Goal: Task Accomplishment & Management: Use online tool/utility

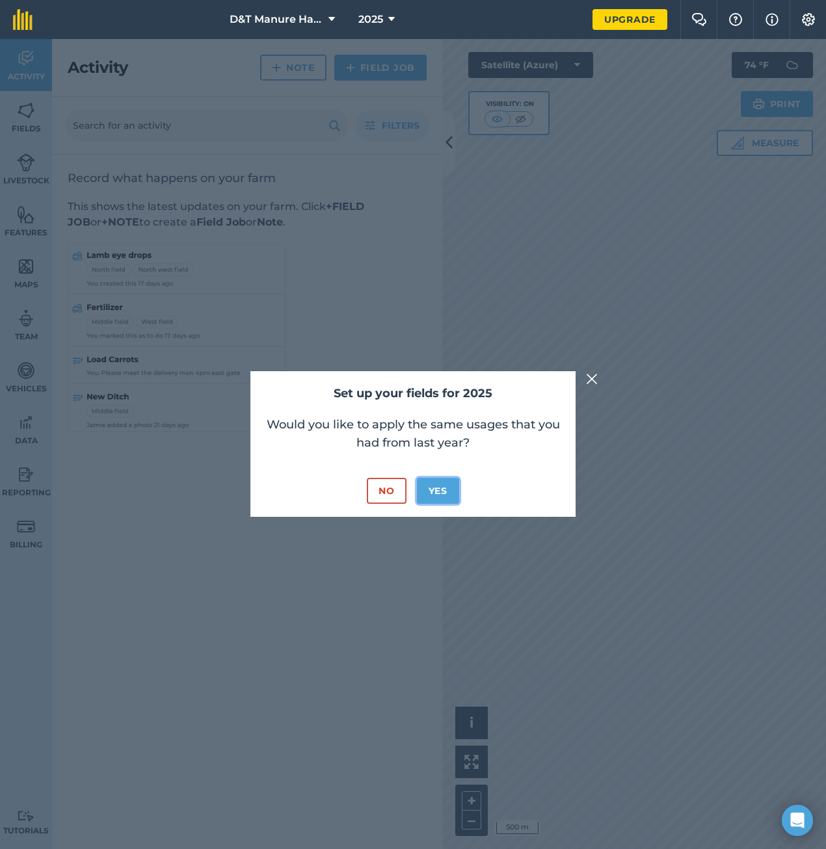
click at [435, 494] on button "Yes" at bounding box center [438, 491] width 42 height 26
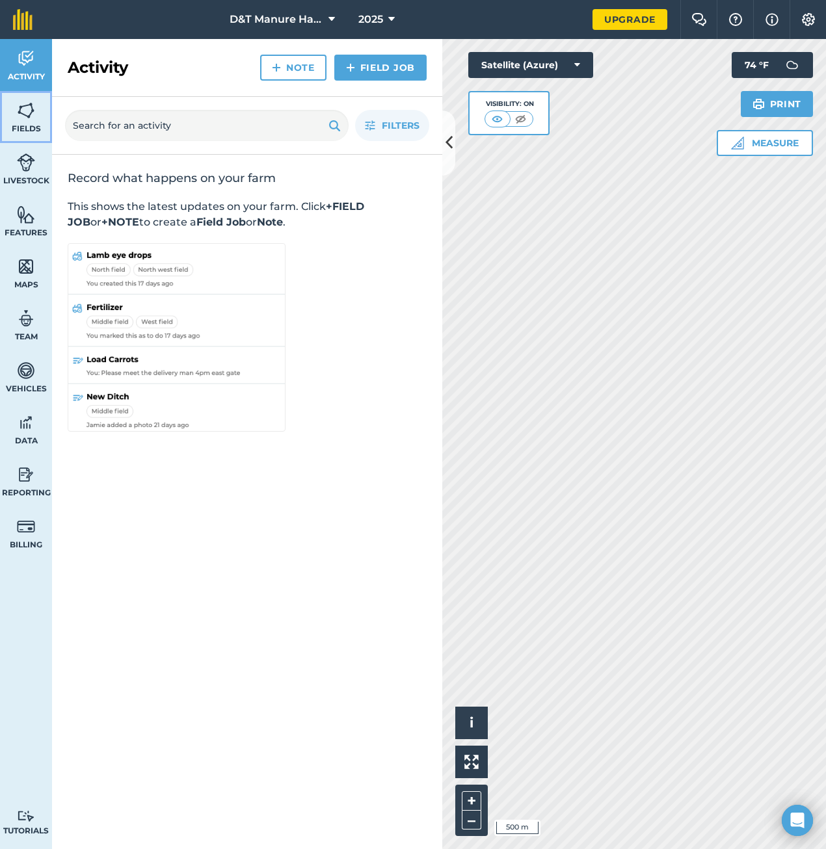
click at [24, 115] on img at bounding box center [26, 111] width 18 height 20
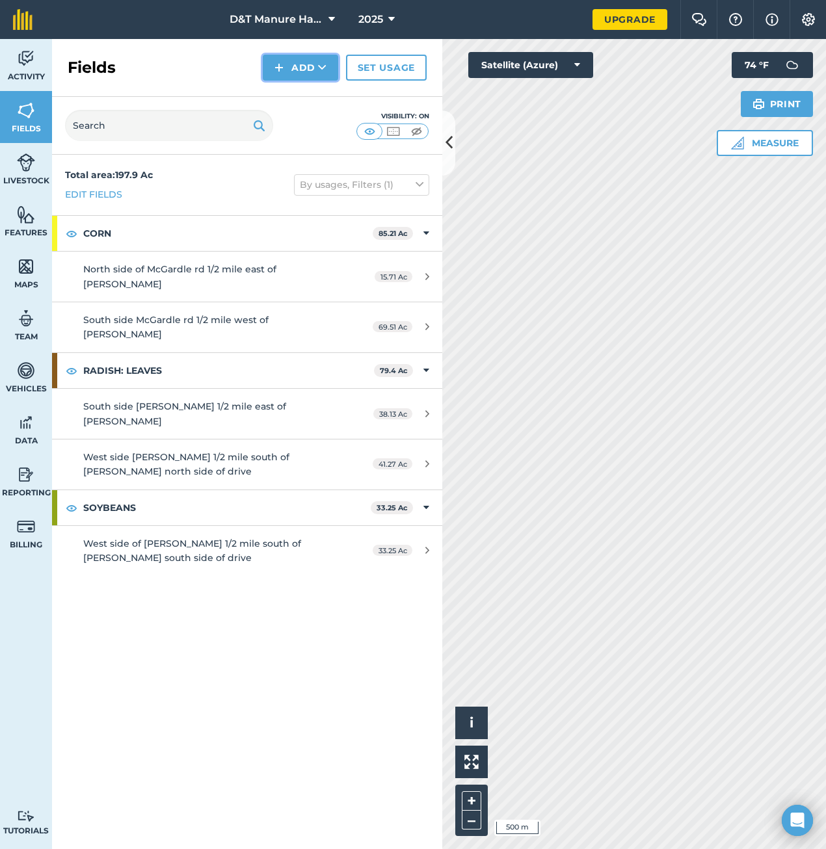
click at [297, 73] on button "Add" at bounding box center [300, 68] width 75 height 26
click at [295, 100] on link "Draw" at bounding box center [301, 97] width 72 height 29
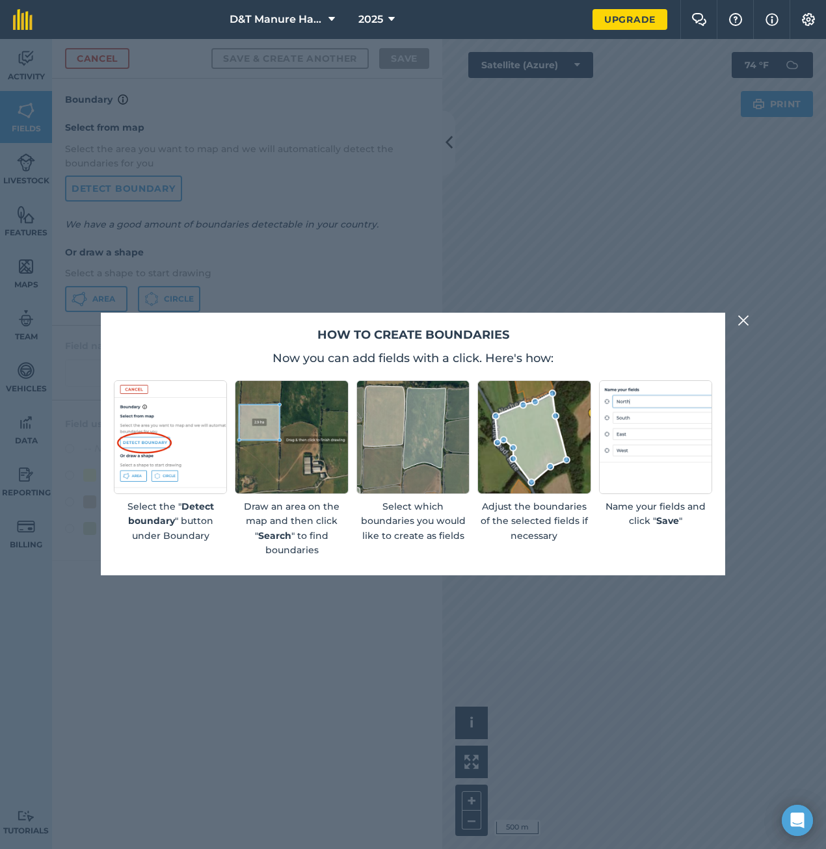
click at [741, 322] on img at bounding box center [743, 321] width 12 height 16
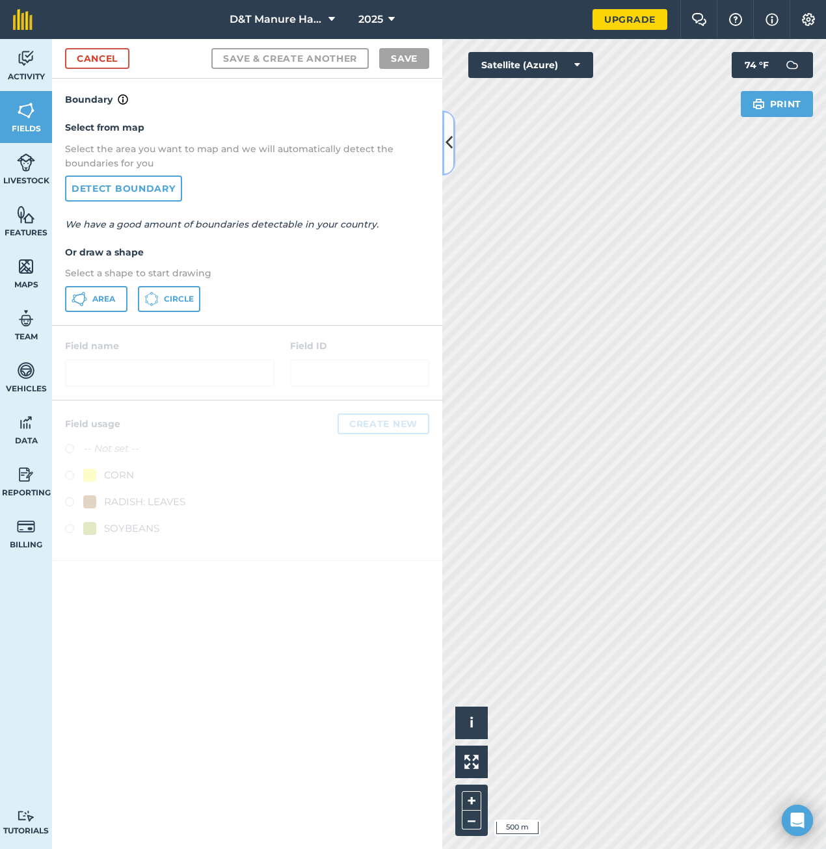
click at [453, 149] on button at bounding box center [448, 143] width 13 height 65
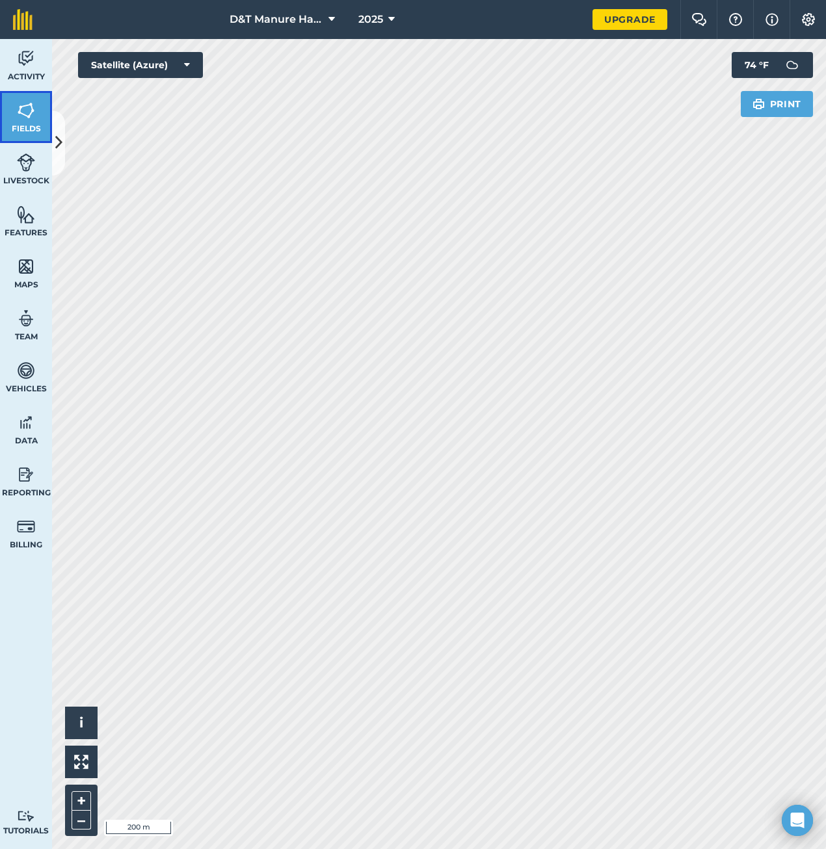
click at [12, 129] on span "Fields" at bounding box center [26, 129] width 52 height 10
click at [749, 146] on button "Measure" at bounding box center [765, 143] width 96 height 26
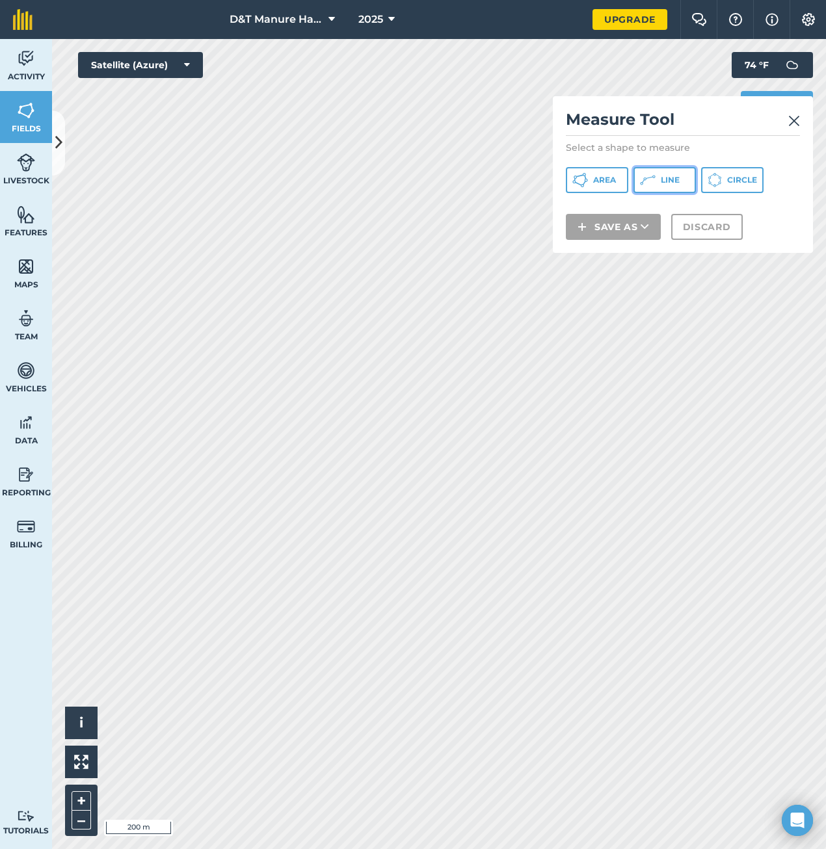
click at [657, 180] on button "Line" at bounding box center [664, 180] width 62 height 26
click at [796, 120] on img at bounding box center [794, 121] width 12 height 16
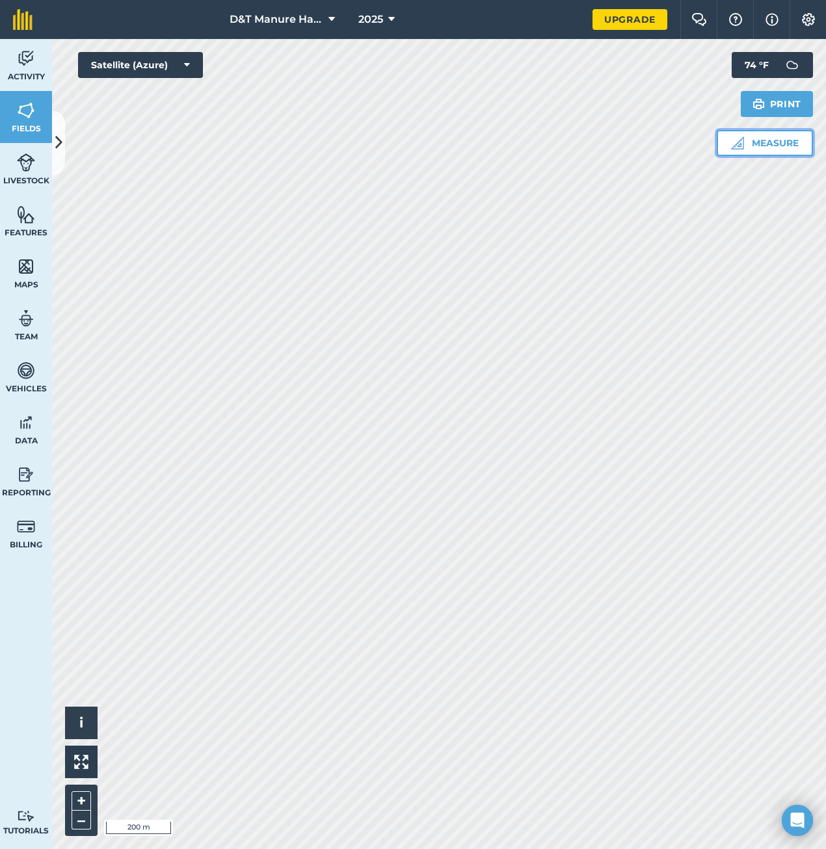
click at [754, 139] on button "Measure" at bounding box center [765, 143] width 96 height 26
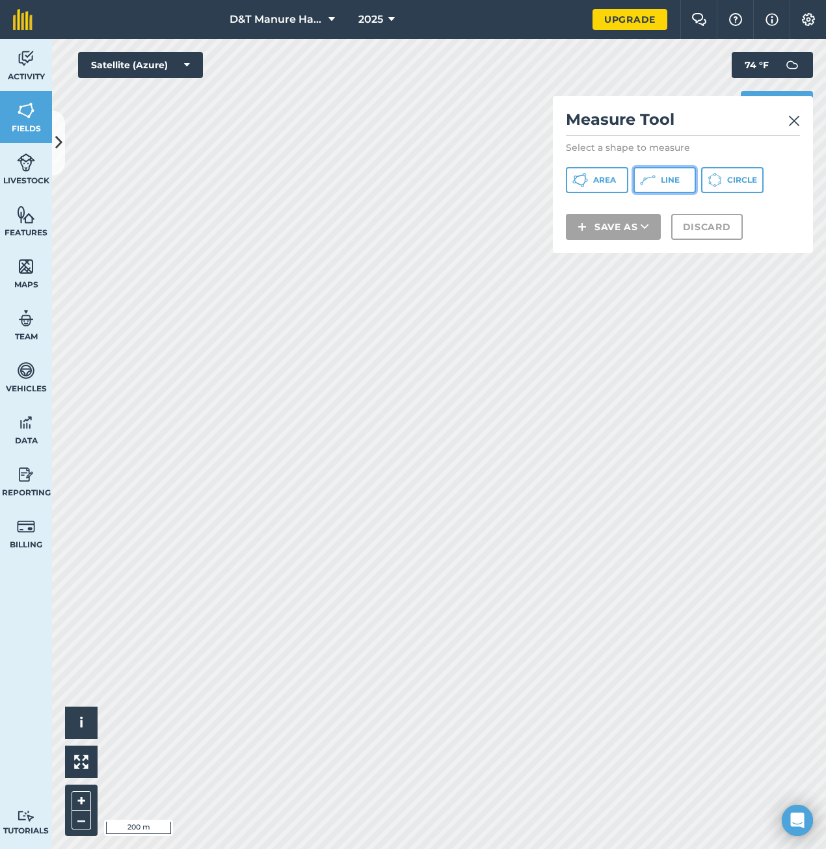
click at [659, 179] on button "Line" at bounding box center [664, 180] width 62 height 26
click at [22, 119] on img at bounding box center [26, 111] width 18 height 20
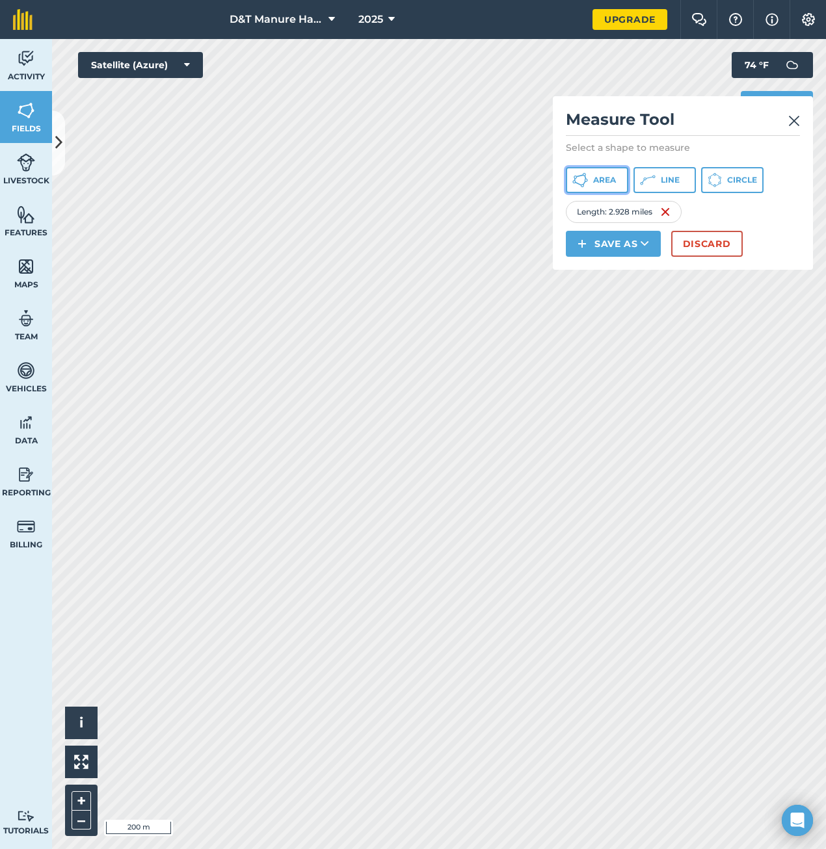
drag, startPoint x: 583, startPoint y: 209, endPoint x: 589, endPoint y: 181, distance: 28.1
click at [589, 181] on button "Area" at bounding box center [597, 180] width 62 height 26
click at [700, 245] on button "Discard" at bounding box center [707, 244] width 72 height 26
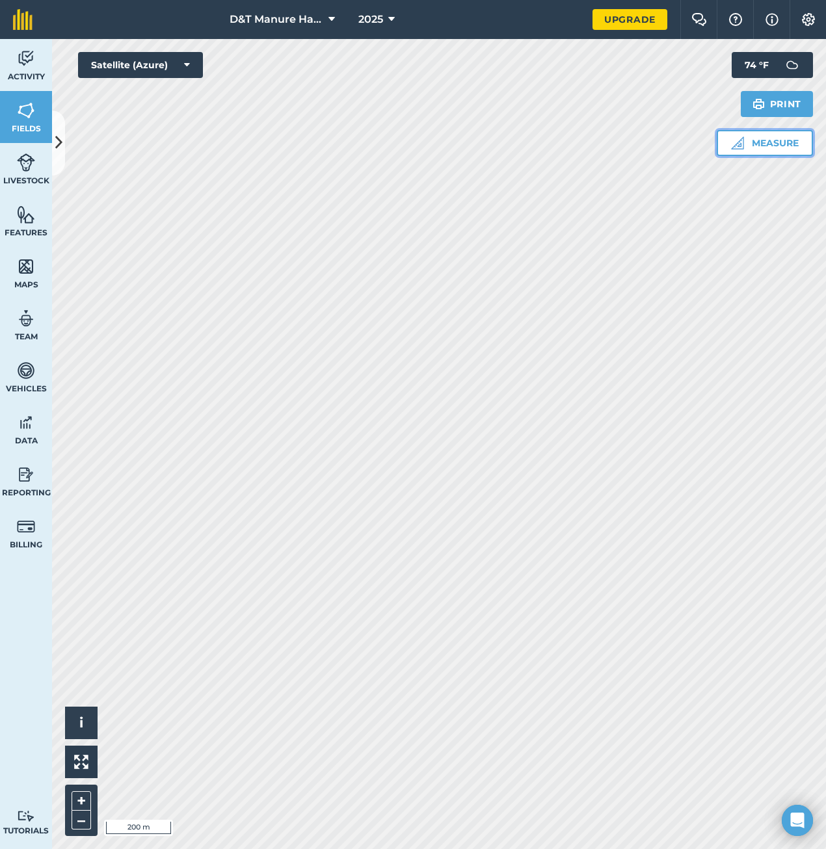
click at [747, 140] on button "Measure" at bounding box center [765, 143] width 96 height 26
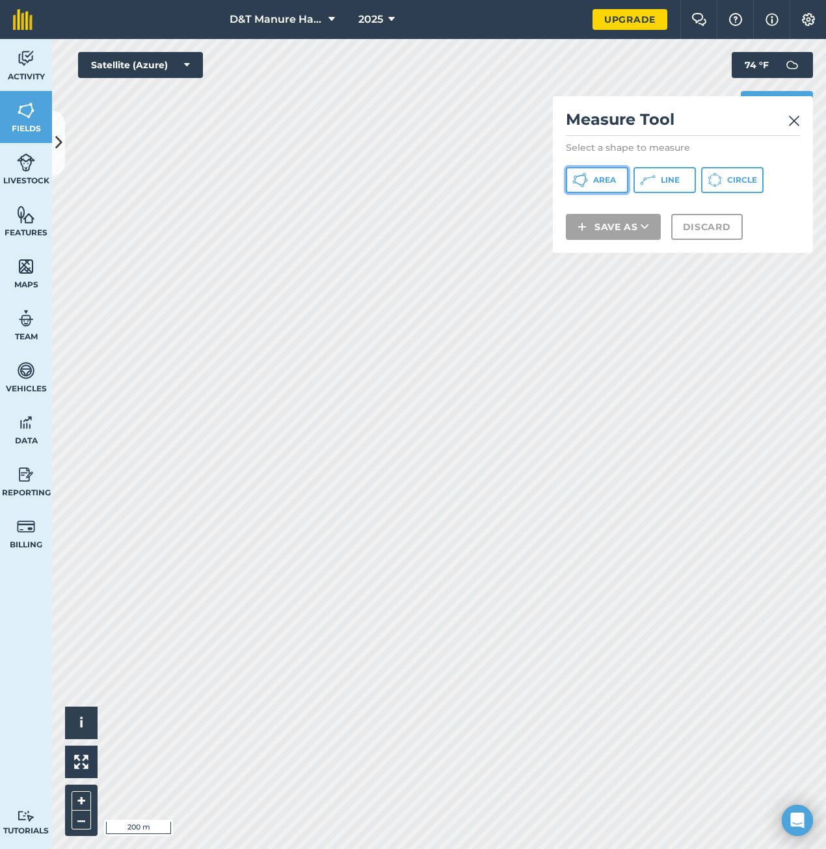
click at [593, 184] on span "Area" at bounding box center [604, 180] width 23 height 10
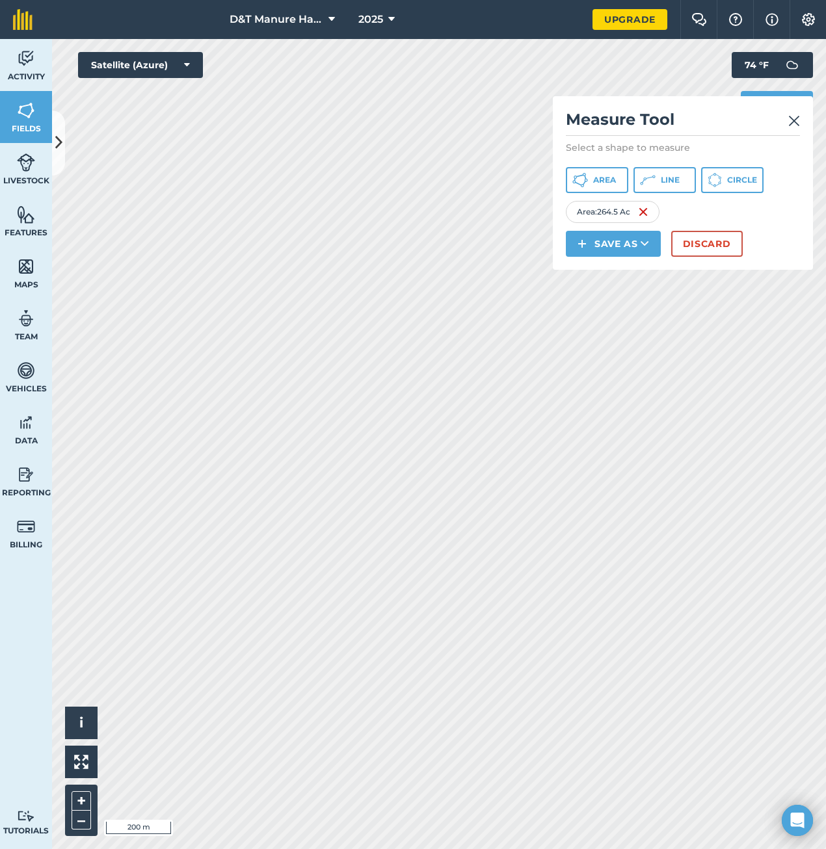
click at [795, 123] on img at bounding box center [794, 121] width 12 height 16
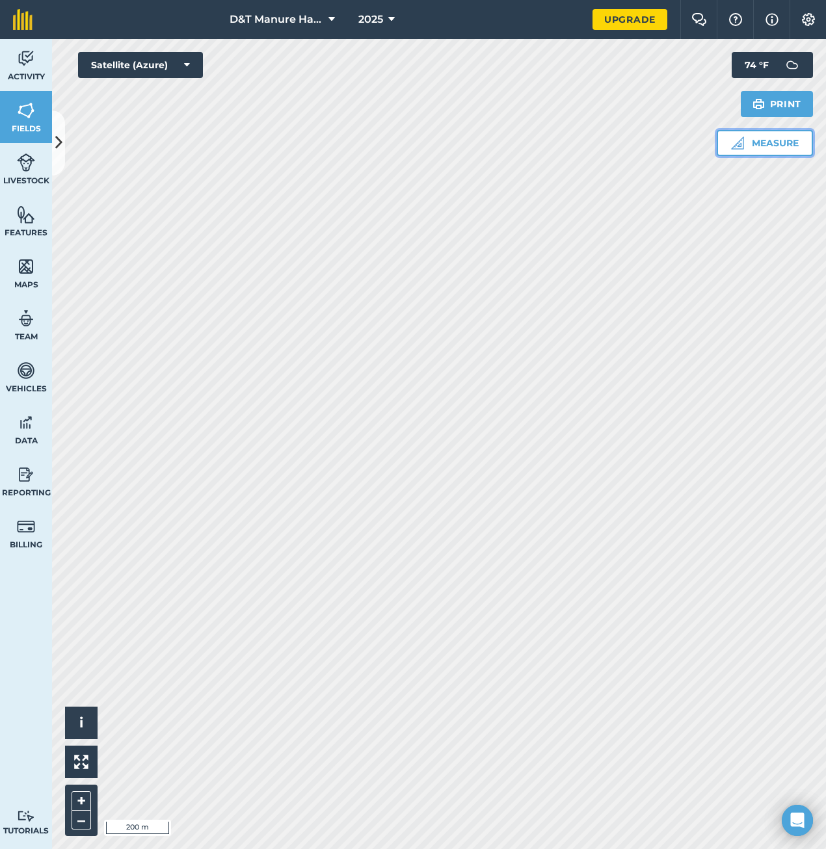
click at [764, 145] on button "Measure" at bounding box center [765, 143] width 96 height 26
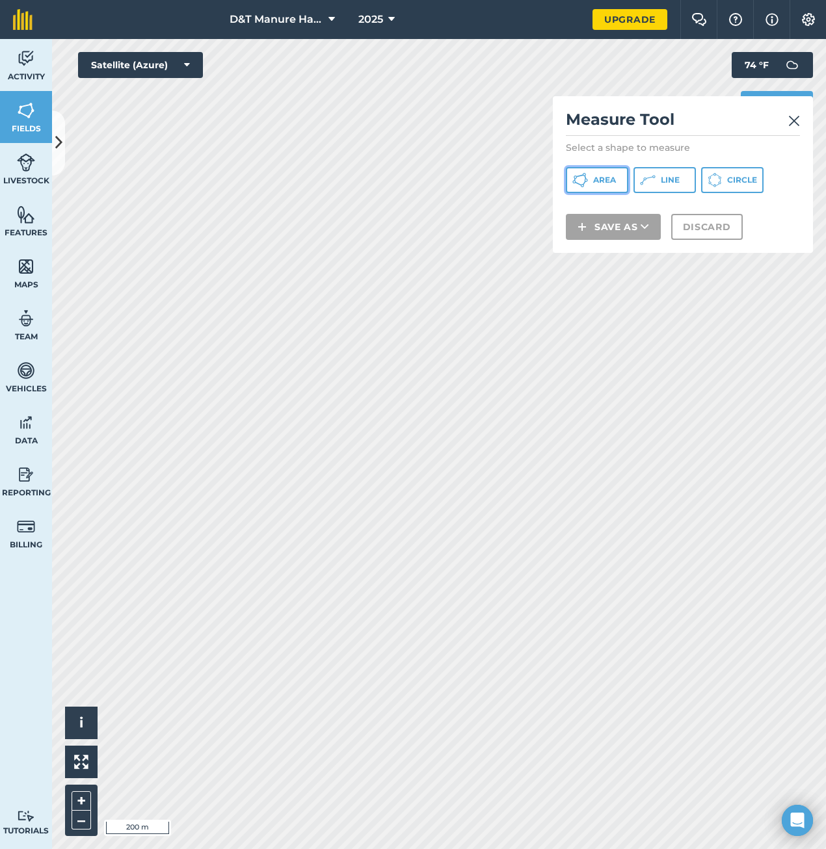
click at [580, 180] on icon at bounding box center [580, 180] width 16 height 16
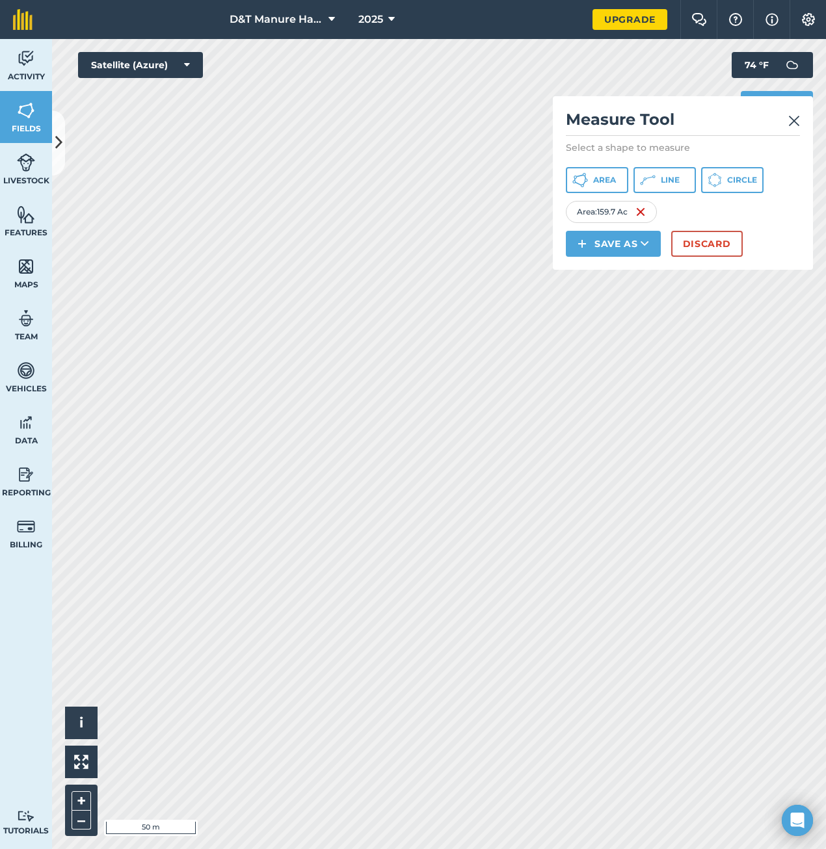
click at [265, 29] on div "D&T Manure Hauling LLC 2025 Upgrade Farm Chat Help Info Settings Map printing i…" at bounding box center [413, 424] width 826 height 849
click at [702, 244] on button "Discard" at bounding box center [707, 244] width 72 height 26
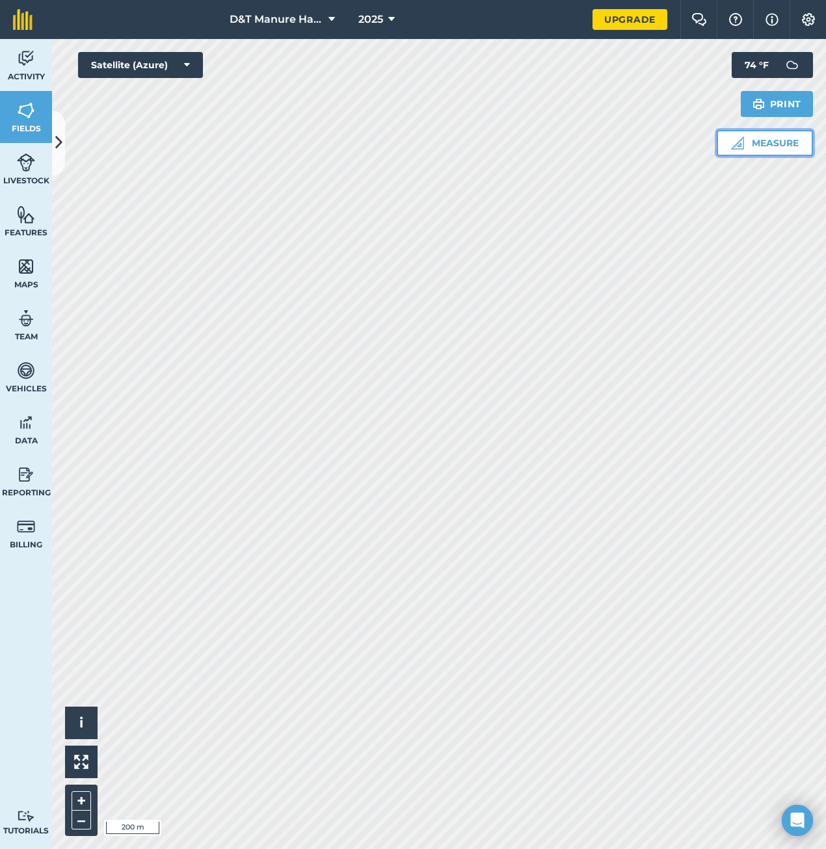
click at [764, 141] on button "Measure" at bounding box center [765, 143] width 96 height 26
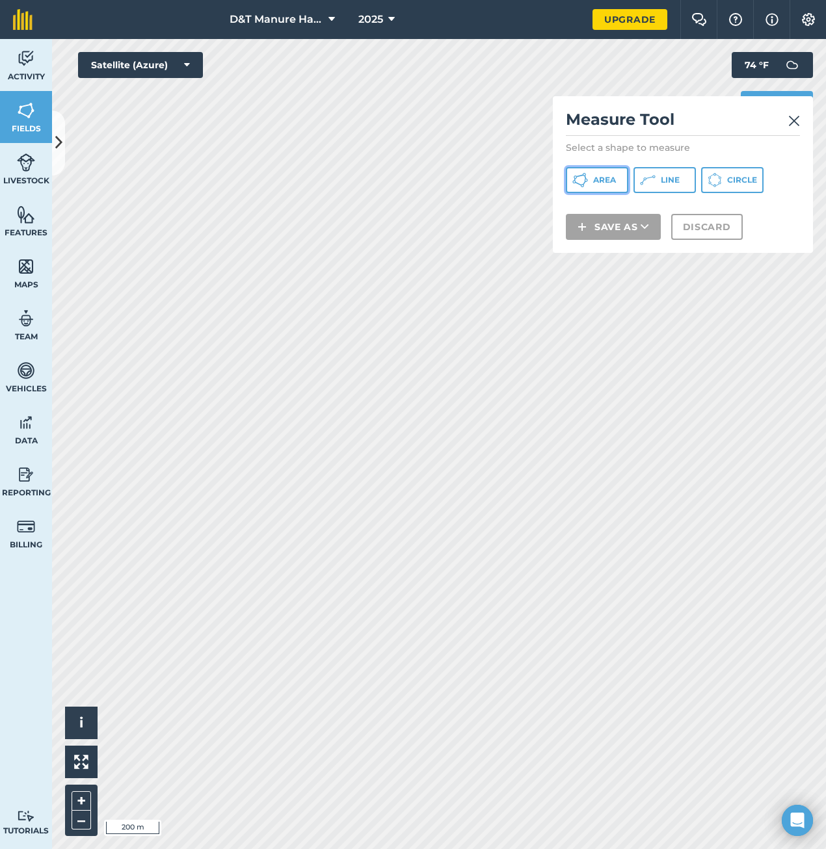
click at [601, 178] on span "Area" at bounding box center [604, 180] width 23 height 10
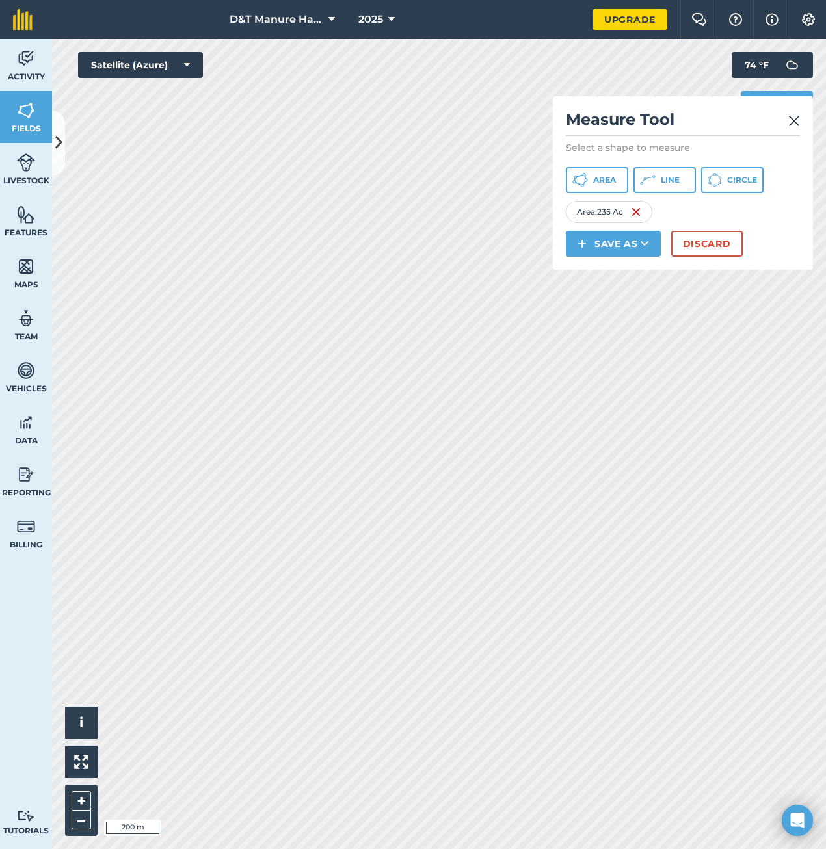
drag, startPoint x: 795, startPoint y: 122, endPoint x: 787, endPoint y: 122, distance: 7.8
click at [795, 122] on img at bounding box center [794, 121] width 12 height 16
